Goal: Transaction & Acquisition: Register for event/course

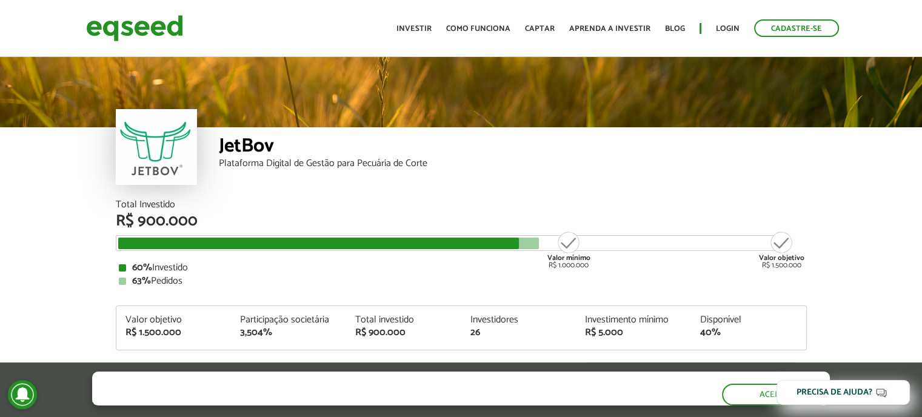
scroll to position [1457, 0]
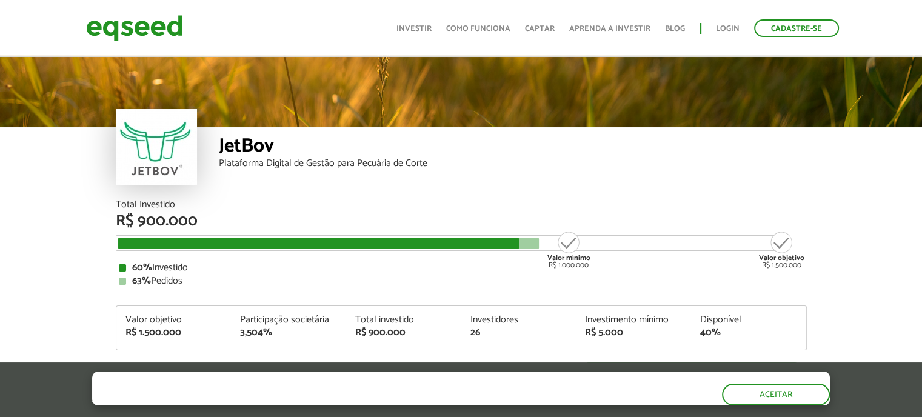
scroll to position [1454, 0]
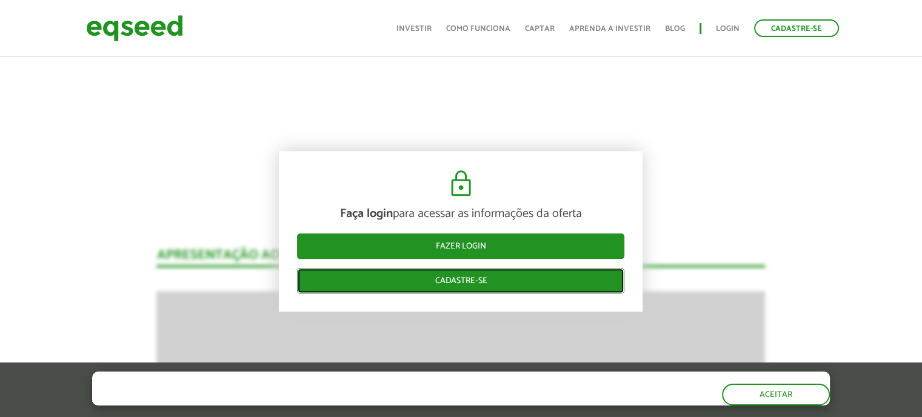
click at [451, 278] on link "Cadastre-se" at bounding box center [460, 281] width 327 height 25
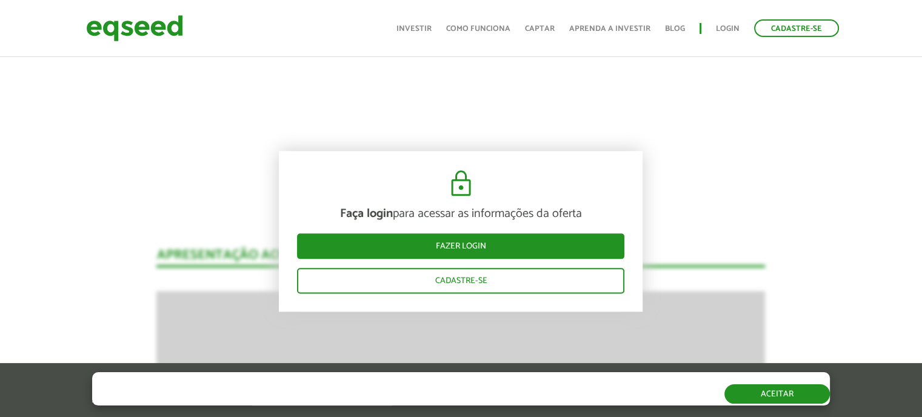
click at [778, 392] on button "Aceitar" at bounding box center [776, 393] width 105 height 19
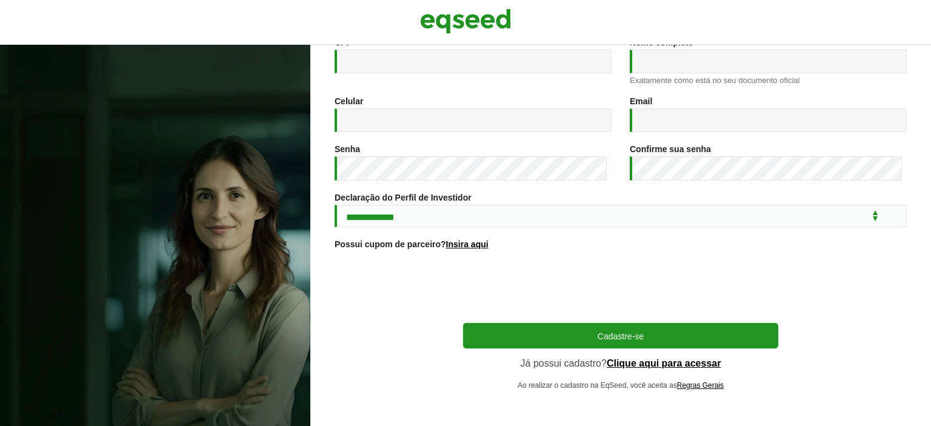
scroll to position [196, 0]
